Goal: Task Accomplishment & Management: Manage account settings

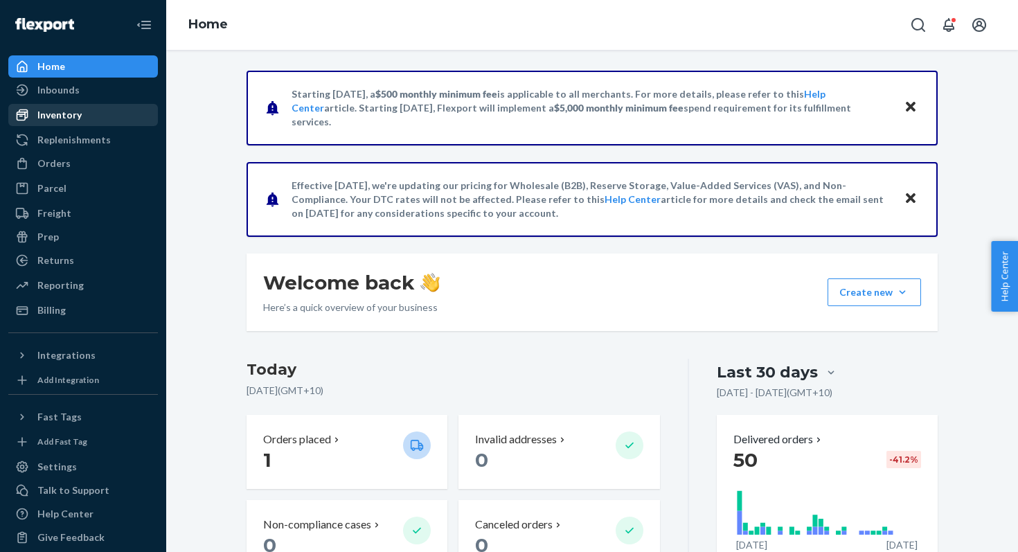
click at [82, 117] on div "Inventory" at bounding box center [83, 114] width 147 height 19
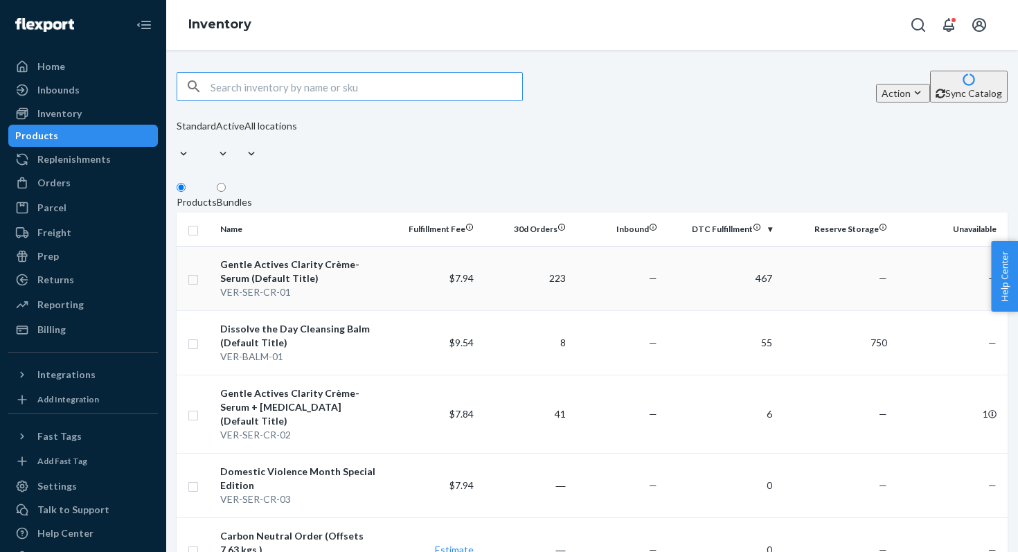
scroll to position [6, 0]
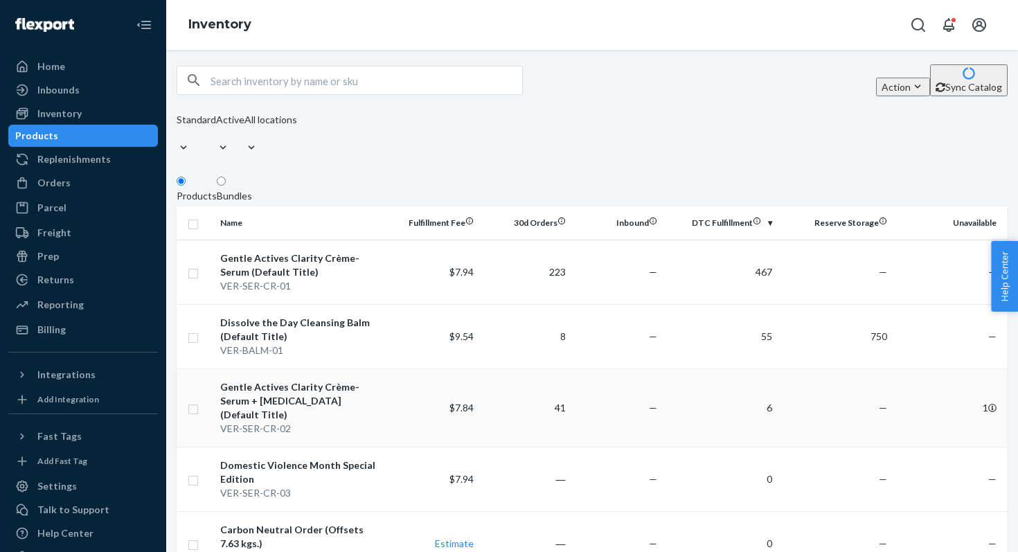
click at [327, 380] on div "Gentle Actives Clarity Crème-Serum + [MEDICAL_DATA] (Default Title)" at bounding box center [300, 401] width 161 height 42
